Goal: Task Accomplishment & Management: Use online tool/utility

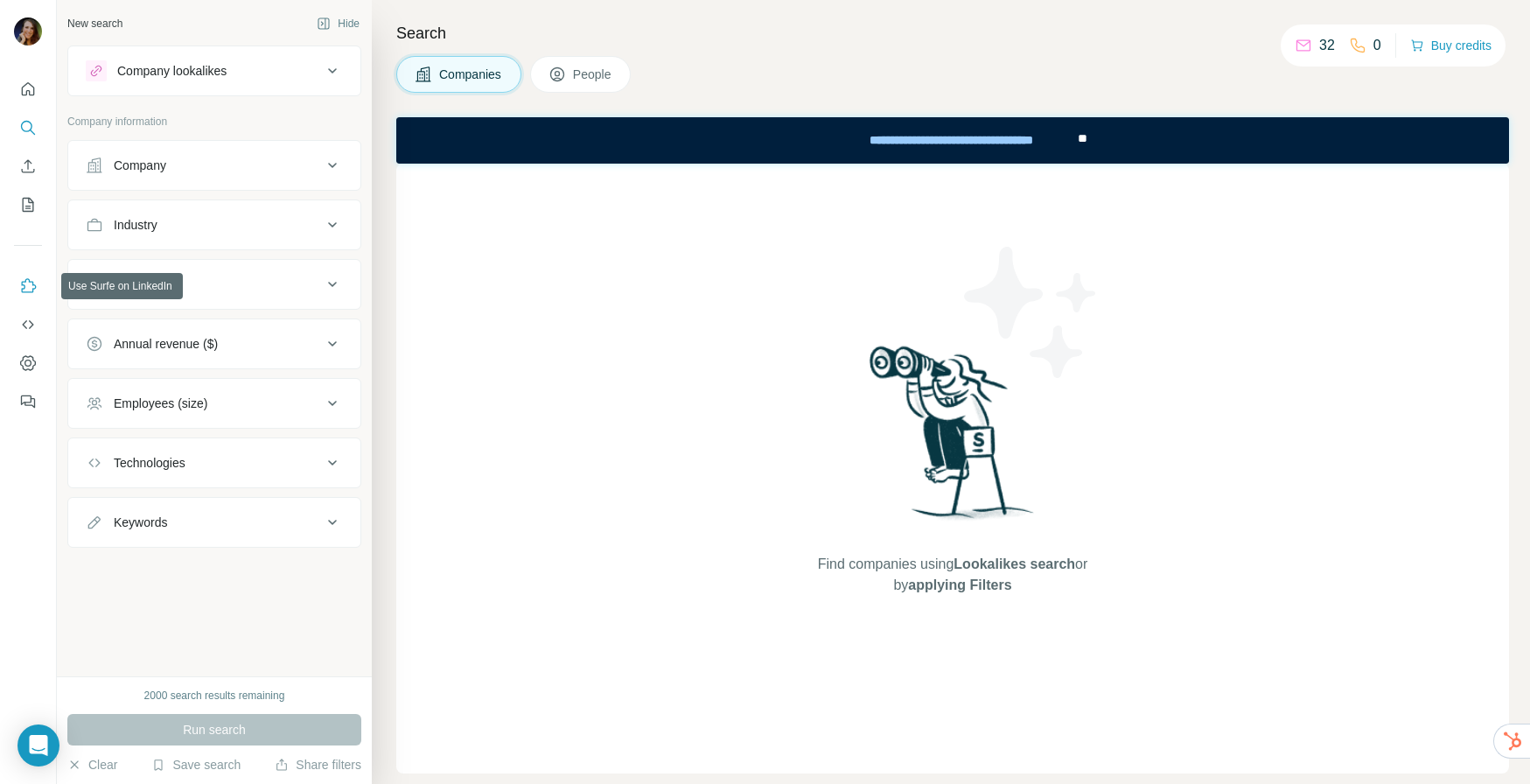
click at [32, 287] on icon "Use Surfe on LinkedIn" at bounding box center [28, 286] width 17 height 17
click at [28, 282] on icon "Use Surfe on LinkedIn" at bounding box center [28, 286] width 17 height 17
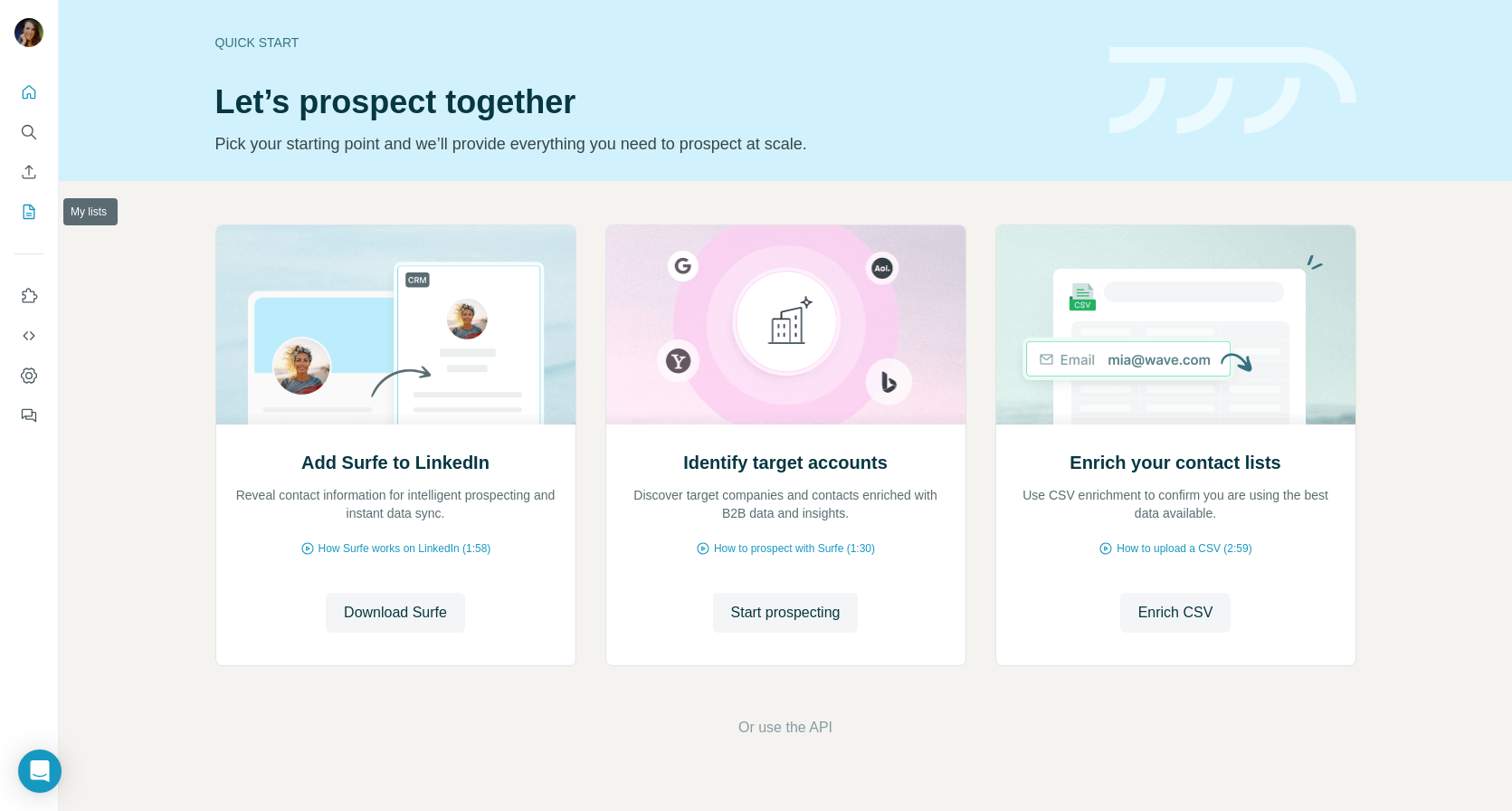
click at [29, 217] on icon "My lists" at bounding box center [29, 212] width 18 height 18
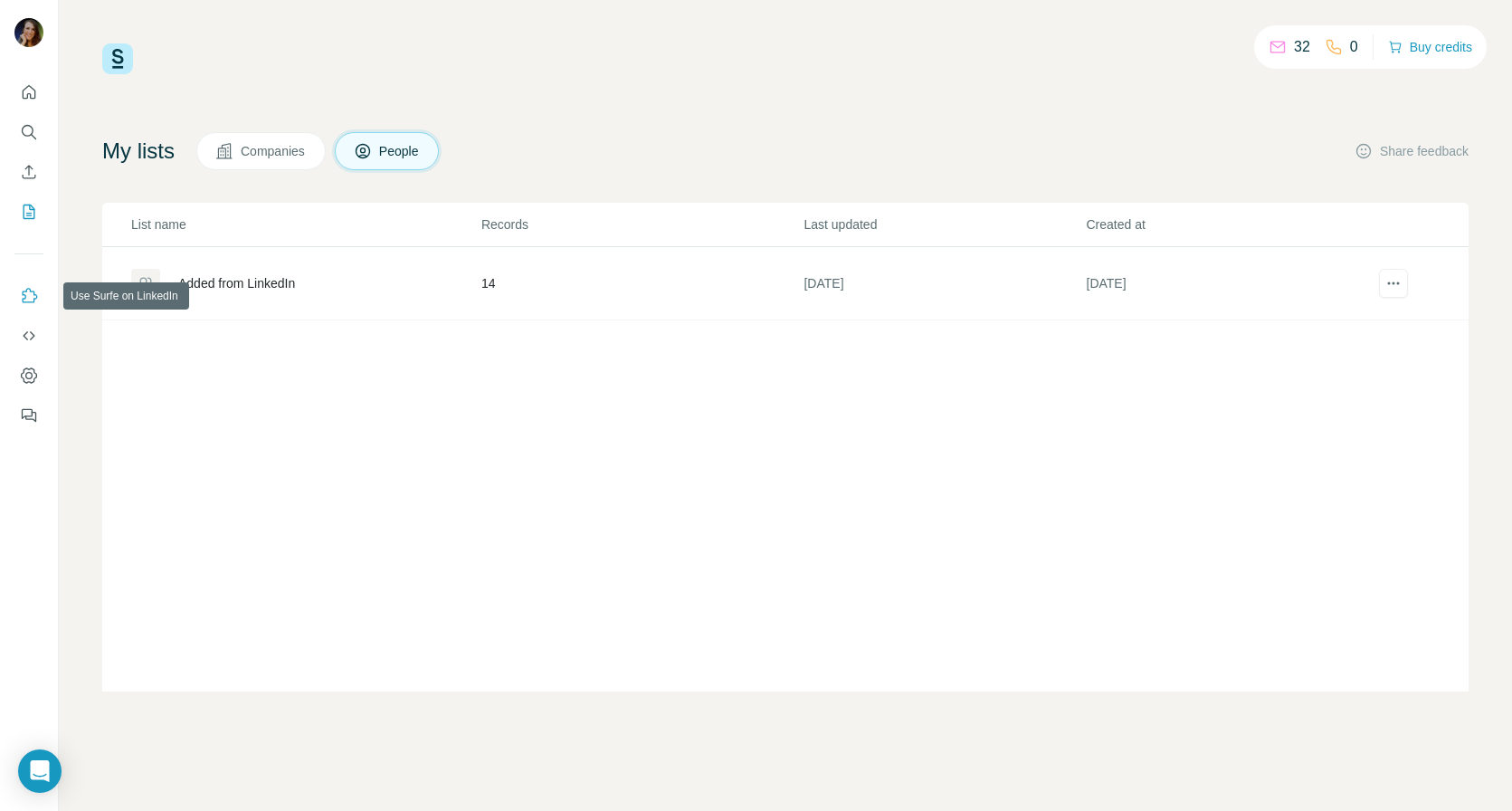
click at [31, 296] on icon "Use Surfe on LinkedIn" at bounding box center [29, 296] width 18 height 18
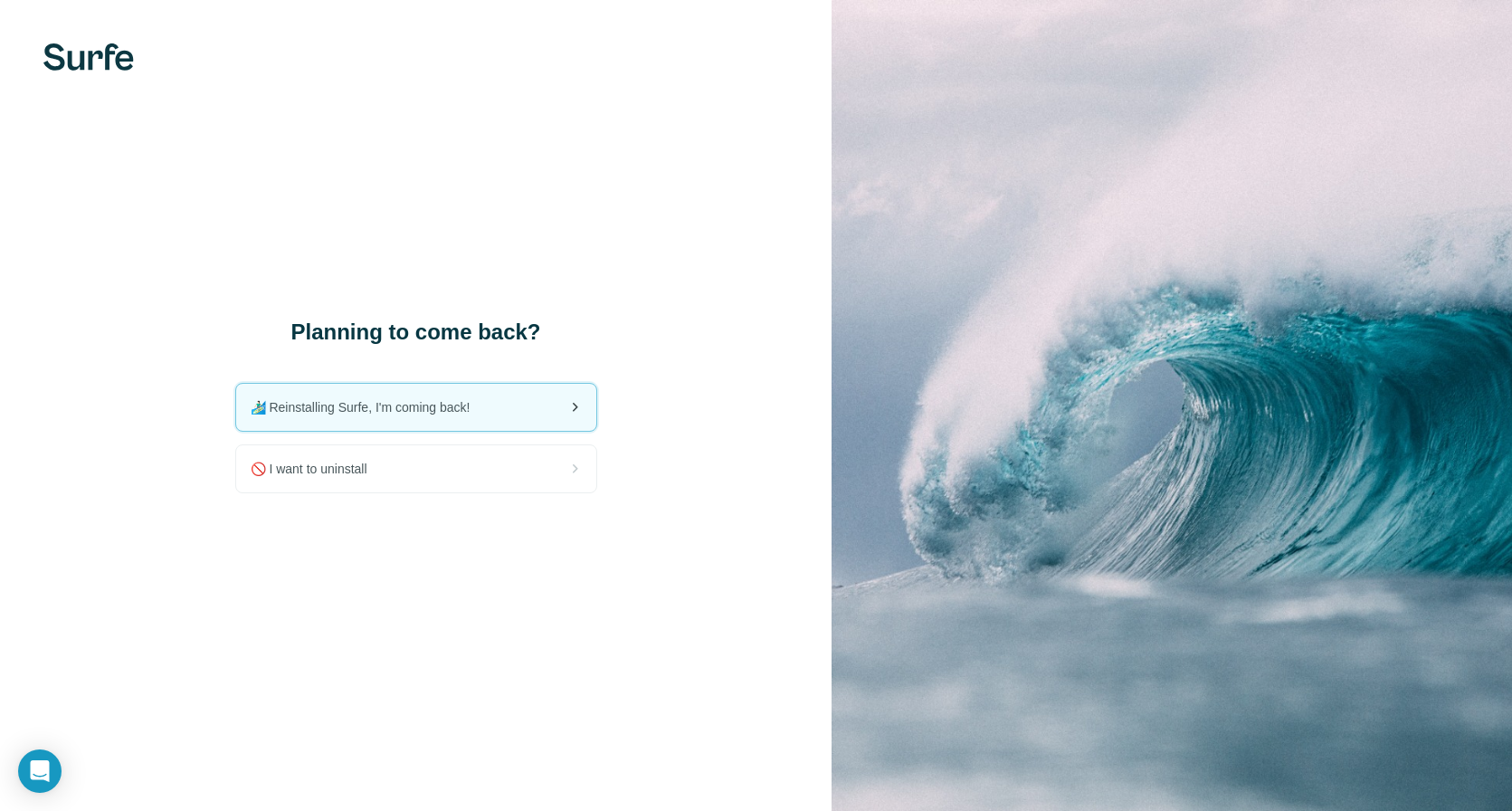
click at [420, 413] on span "🏄🏻‍♂️ Reinstalling Surfe, I'm coming back!" at bounding box center [368, 407] width 235 height 18
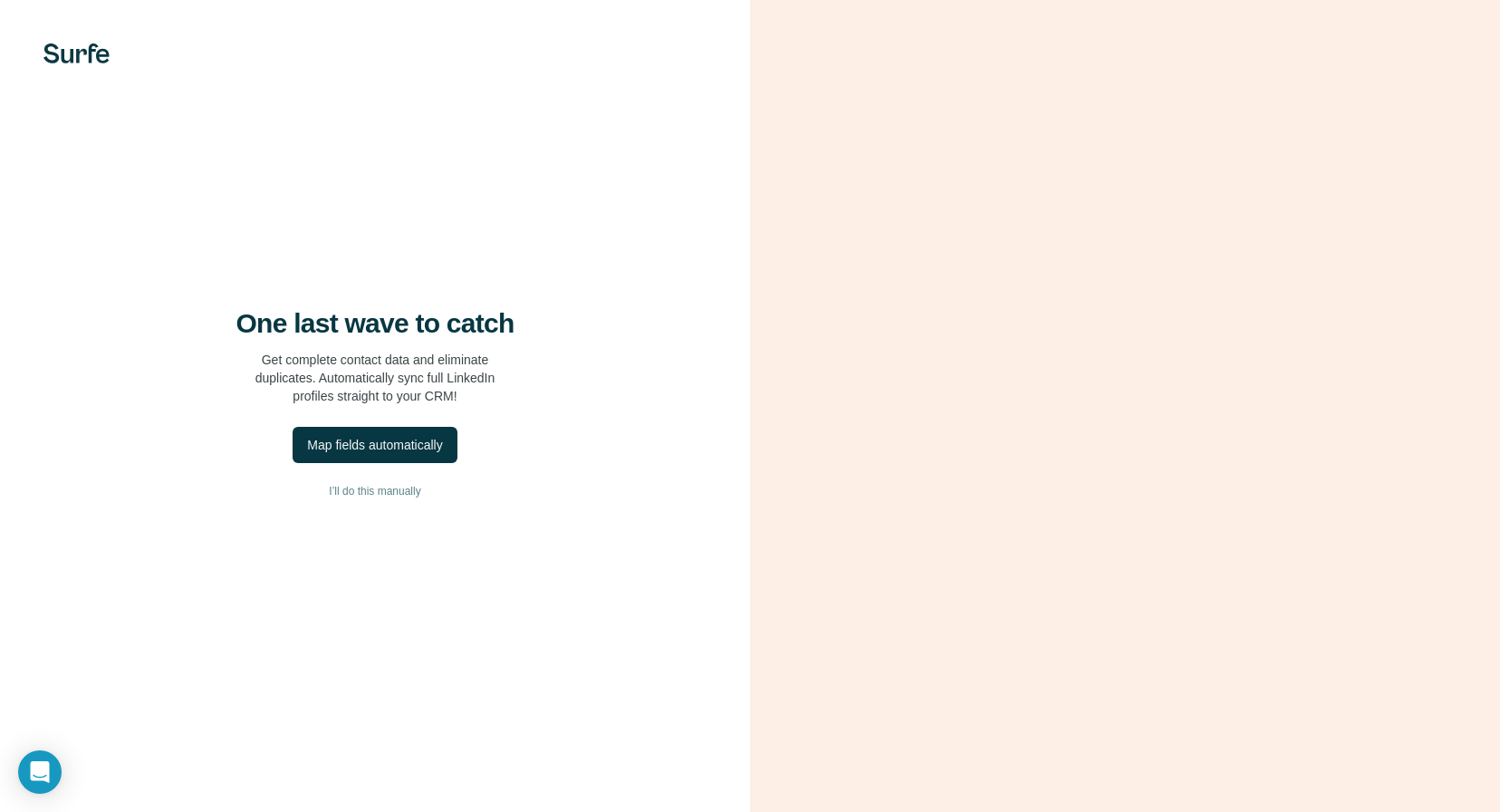
click at [692, 109] on div "One last wave to catch Get complete contact data and eliminate duplicates. Auto…" at bounding box center [375, 406] width 750 height 812
click at [380, 480] on button "I’ll do this manually" at bounding box center [374, 491] width 678 height 27
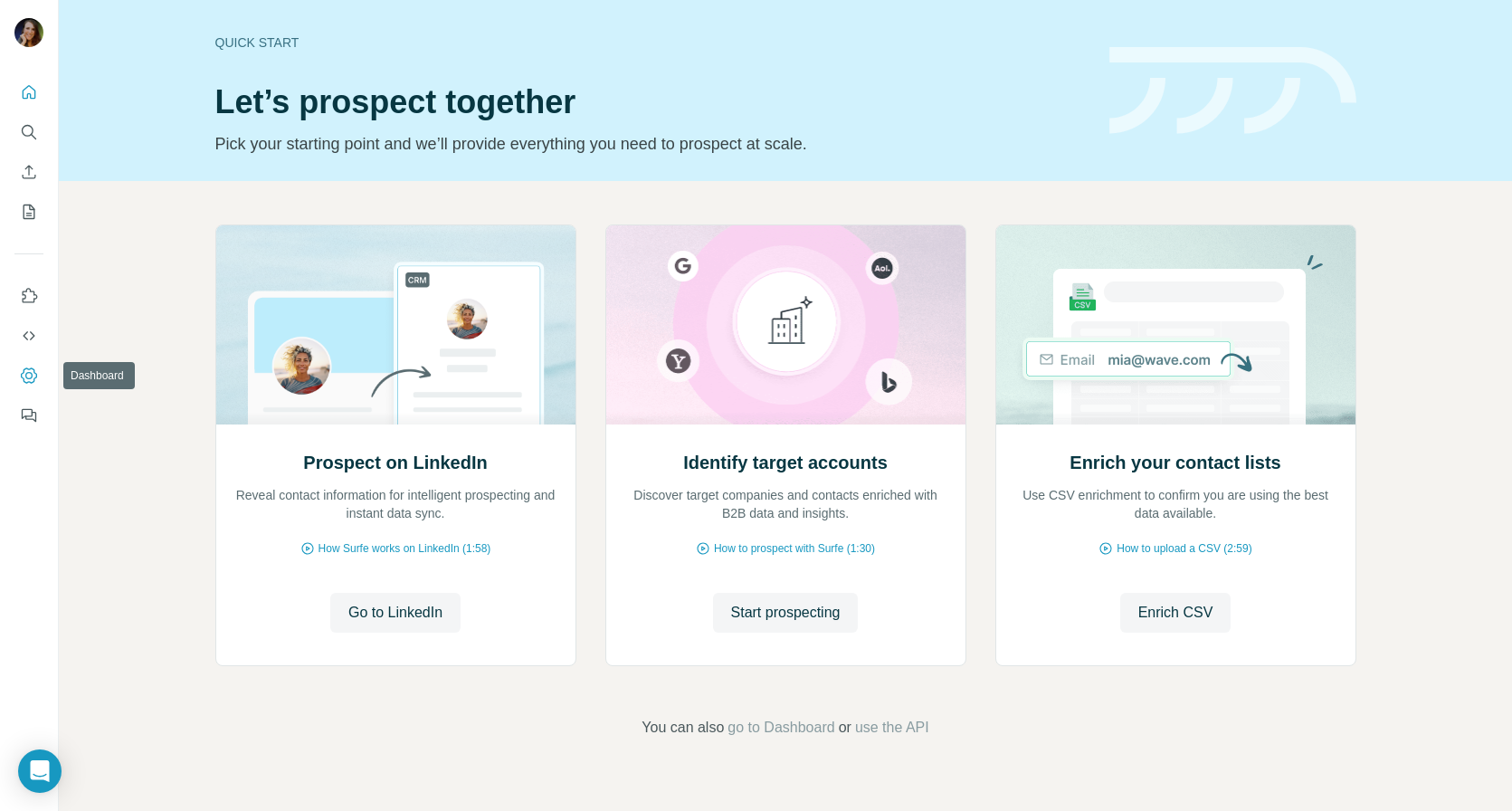
click at [25, 368] on icon "Dashboard" at bounding box center [29, 375] width 16 height 15
click at [419, 601] on span "Go to LinkedIn" at bounding box center [395, 612] width 94 height 22
click at [379, 620] on span "Go to LinkedIn" at bounding box center [395, 612] width 94 height 22
click at [49, 779] on icon "Open Intercom Messenger" at bounding box center [40, 771] width 24 height 24
click at [248, 683] on div "Prospect on LinkedIn Reveal contact information for intelligent prospecting and…" at bounding box center [785, 481] width 1453 height 600
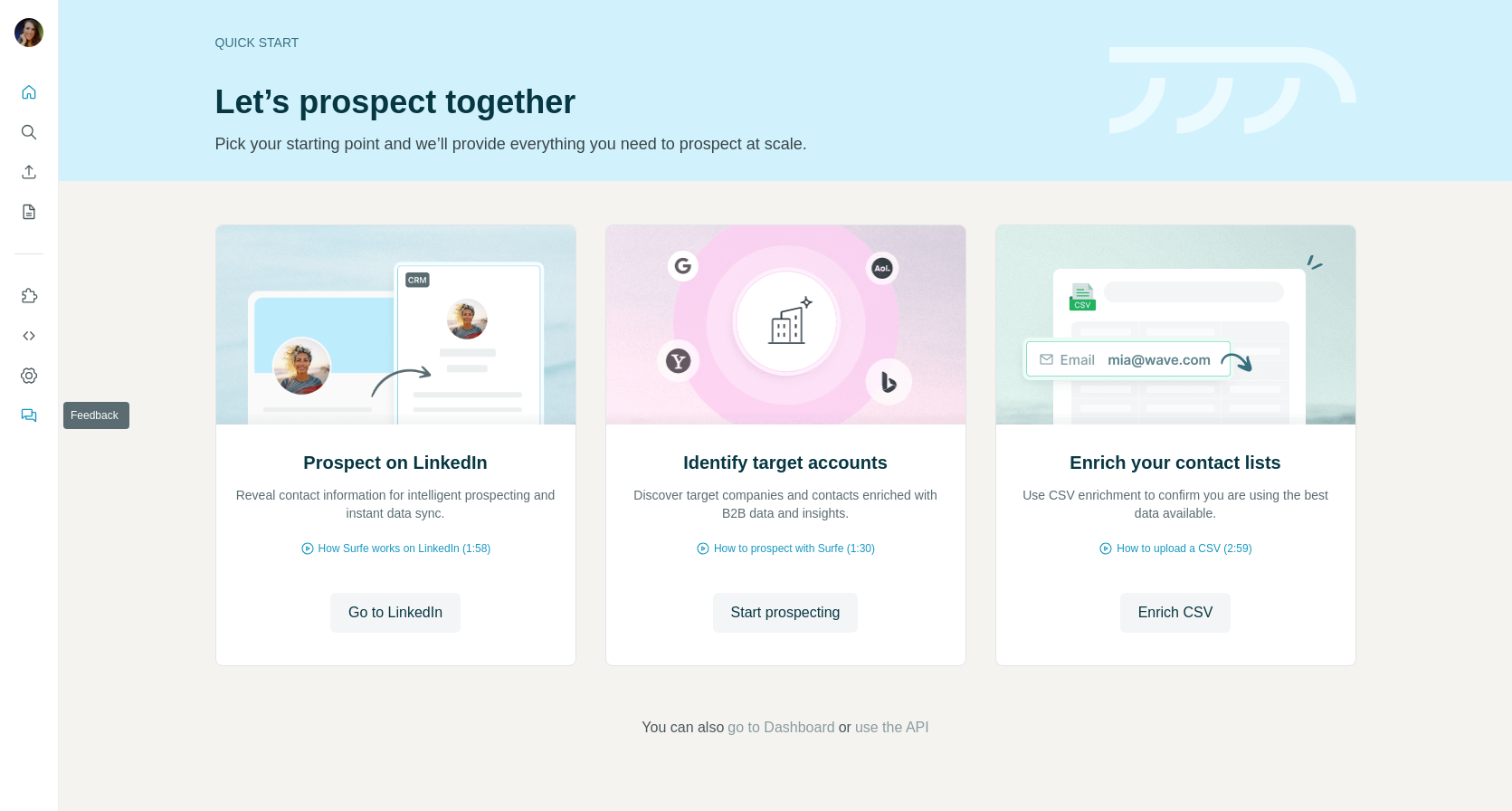
click at [39, 421] on button "Feedback" at bounding box center [29, 414] width 29 height 33
click at [27, 84] on icon "Quick start" at bounding box center [29, 92] width 18 height 18
click at [26, 297] on icon "Use Surfe on LinkedIn" at bounding box center [29, 296] width 18 height 18
